Goal: Task Accomplishment & Management: Manage account settings

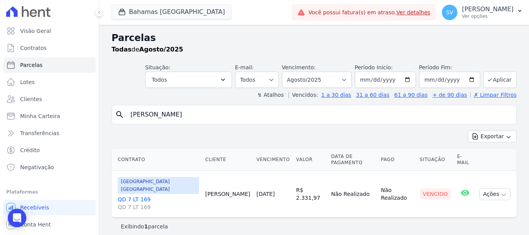
select select
click at [48, 48] on link "Contratos" at bounding box center [49, 48] width 93 height 16
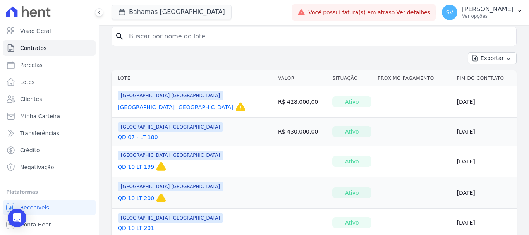
scroll to position [78, 0]
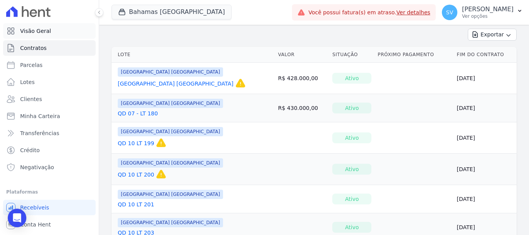
click at [44, 33] on span "Visão Geral" at bounding box center [35, 31] width 31 height 8
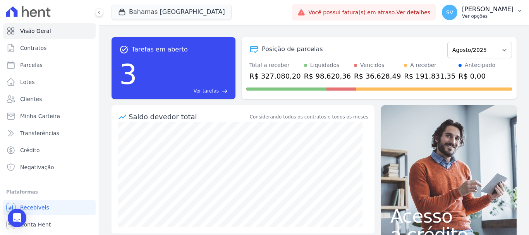
click at [480, 9] on p "[PERSON_NAME] [PERSON_NAME]" at bounding box center [488, 9] width 52 height 8
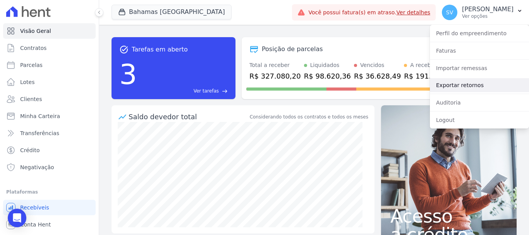
click at [463, 85] on link "Exportar retornos" at bounding box center [479, 85] width 99 height 14
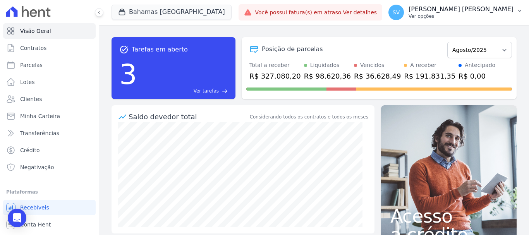
click at [454, 12] on p "[PERSON_NAME] [PERSON_NAME]" at bounding box center [461, 9] width 105 height 8
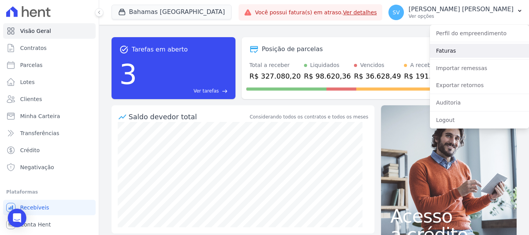
click at [471, 53] on link "Faturas" at bounding box center [479, 51] width 99 height 14
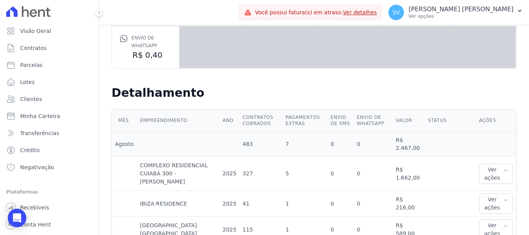
scroll to position [155, 0]
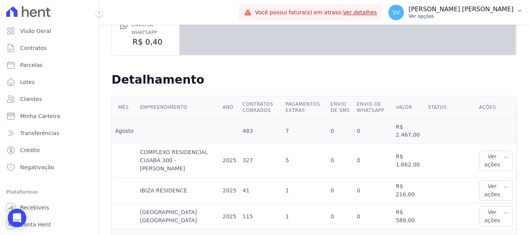
click at [460, 17] on p "Ver opções" at bounding box center [461, 16] width 105 height 6
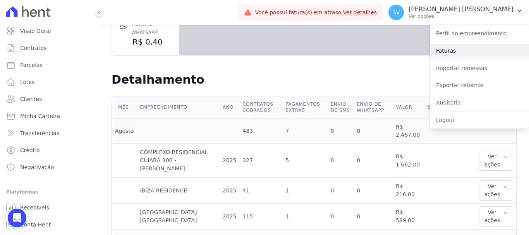
click at [488, 47] on link "Faturas" at bounding box center [479, 51] width 99 height 14
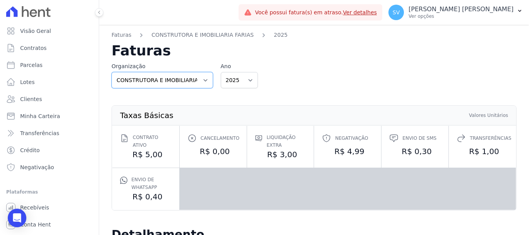
click at [178, 83] on select "CONSTRUTORA E IMOBILIARIA FARIAS" at bounding box center [163, 80] width 102 height 16
click at [186, 55] on h2 "Faturas" at bounding box center [314, 51] width 405 height 14
click at [481, 12] on p "[PERSON_NAME] [PERSON_NAME]" at bounding box center [461, 9] width 105 height 8
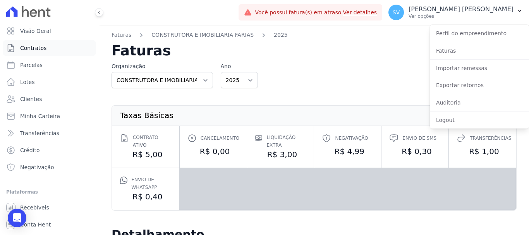
click at [29, 51] on span "Contratos" at bounding box center [33, 48] width 26 height 8
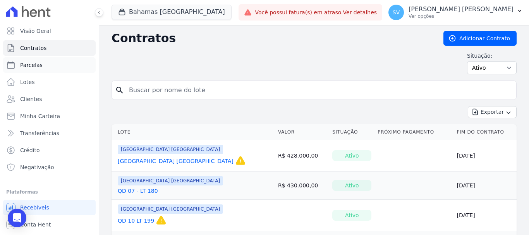
drag, startPoint x: 37, startPoint y: 53, endPoint x: 56, endPoint y: 66, distance: 22.7
click at [56, 66] on link "Parcelas" at bounding box center [49, 65] width 93 height 16
select select
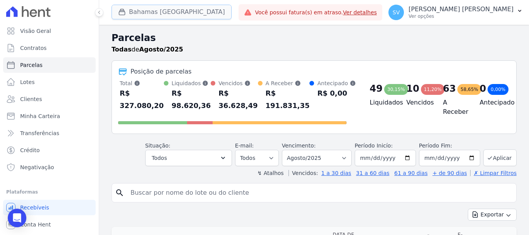
click at [180, 12] on button "Bahamas [GEOGRAPHIC_DATA]" at bounding box center [172, 12] width 120 height 15
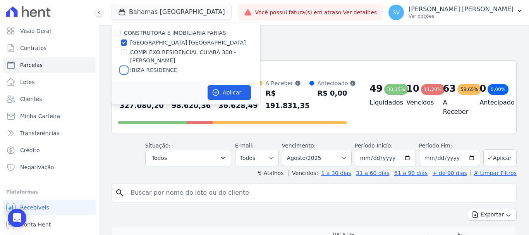
click at [124, 71] on input "IBIZA RESIDENCE" at bounding box center [124, 70] width 6 height 6
checkbox input "true"
click at [123, 44] on input "[GEOGRAPHIC_DATA] [GEOGRAPHIC_DATA]" at bounding box center [124, 43] width 6 height 6
checkbox input "false"
click at [223, 89] on button "Aplicar" at bounding box center [229, 92] width 43 height 15
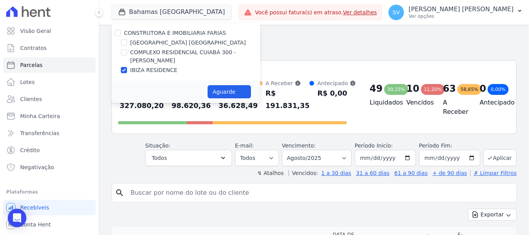
select select
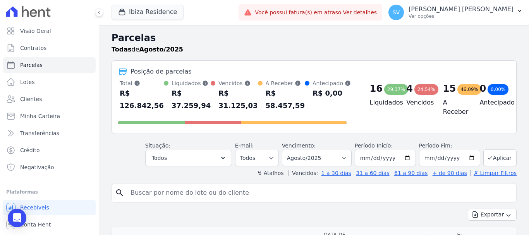
click at [225, 193] on input "search" at bounding box center [320, 193] width 388 height 16
paste input "[PERSON_NAME]"
type input "Eder Marques Nantes"
select select
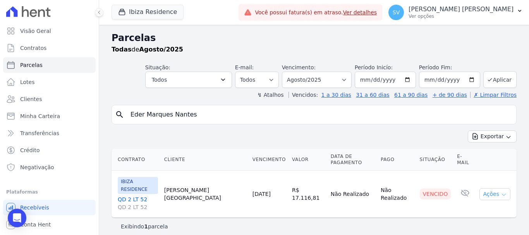
click at [491, 188] on button "Ações" at bounding box center [495, 194] width 31 height 12
click at [474, 205] on link "Ver boleto" at bounding box center [492, 212] width 74 height 14
